Goal: Task Accomplishment & Management: Complete application form

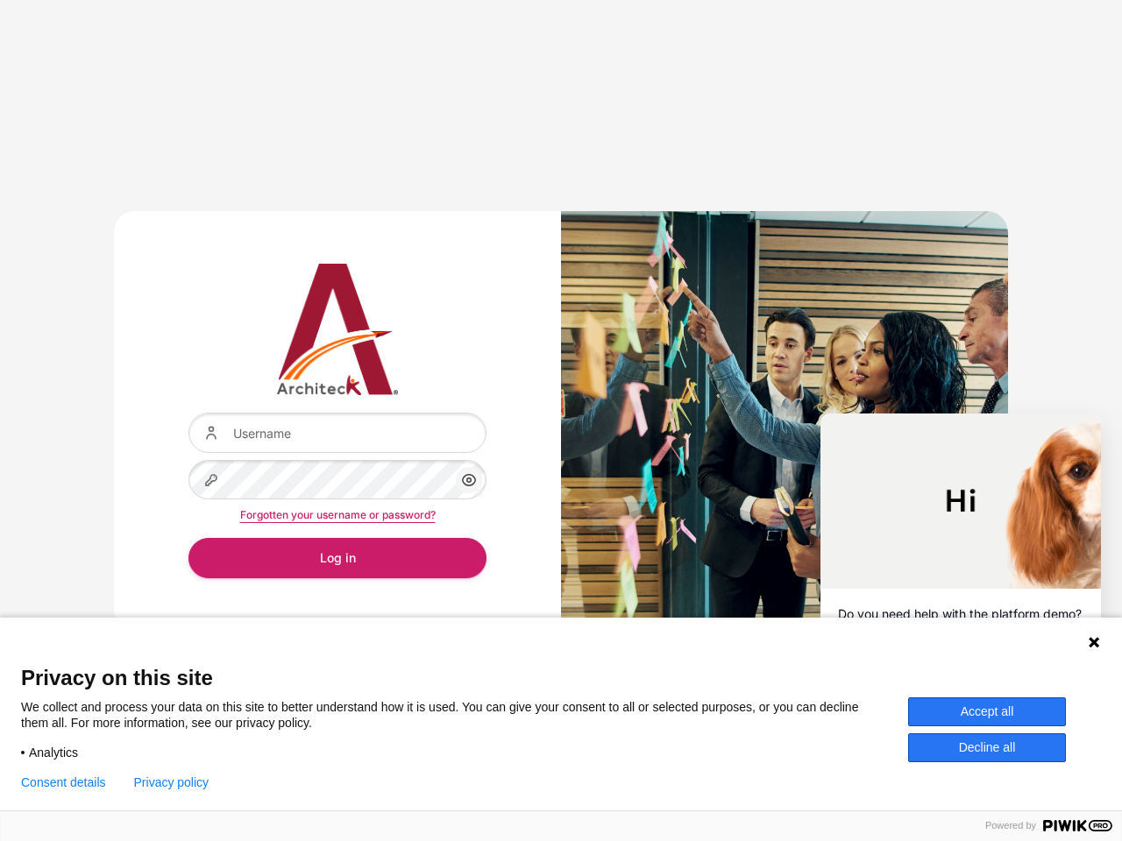
click at [561, 421] on div "Content" at bounding box center [784, 420] width 447 height 419
click at [469, 480] on icon "Content" at bounding box center [468, 480] width 21 height 21
click at [337, 557] on button "Log in" at bounding box center [337, 557] width 298 height 39
click at [1094, 642] on icon at bounding box center [1093, 642] width 11 height 11
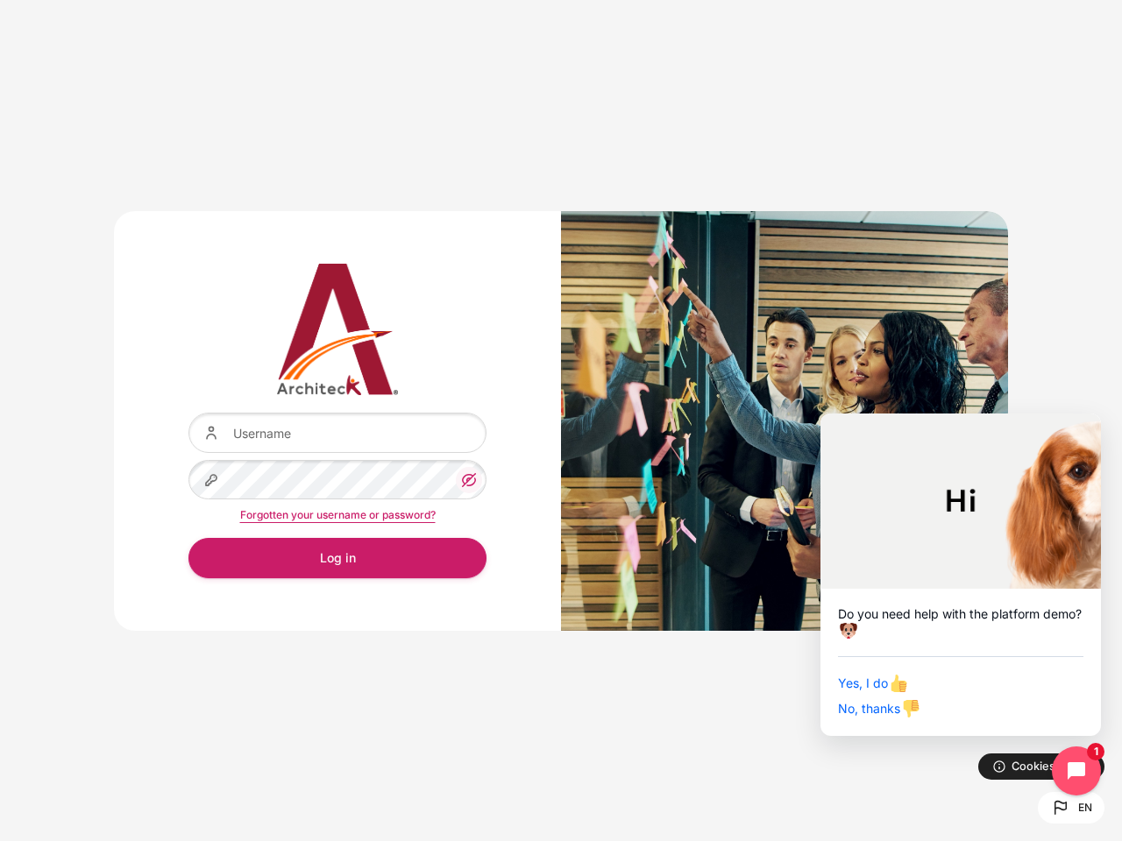
click at [987, 712] on div "Yes, I do No, thanks" at bounding box center [960, 687] width 245 height 62
click at [987, 748] on div "Username Password Show/Hide Password" at bounding box center [561, 420] width 1122 height 841
click at [63, 783] on div "Username Password Show/Hide Password" at bounding box center [561, 420] width 1122 height 841
